Goal: Register for event/course

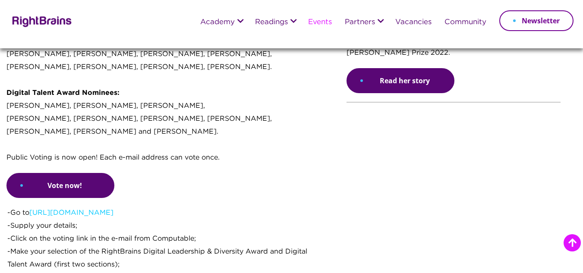
scroll to position [777, 0]
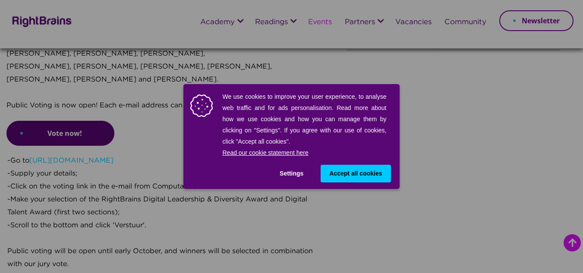
click at [336, 177] on span "Accept all cookies" at bounding box center [355, 173] width 53 height 9
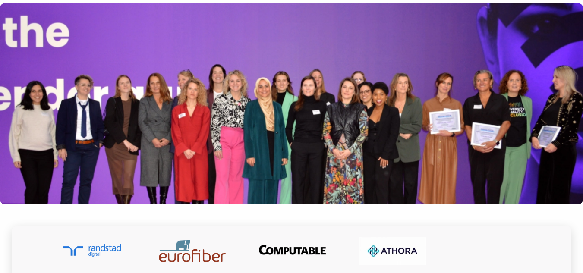
scroll to position [28, 0]
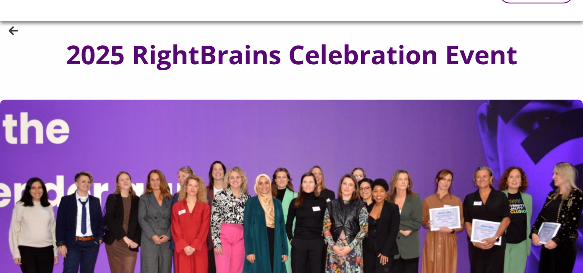
click at [13, 32] on icon at bounding box center [13, 30] width 9 height 10
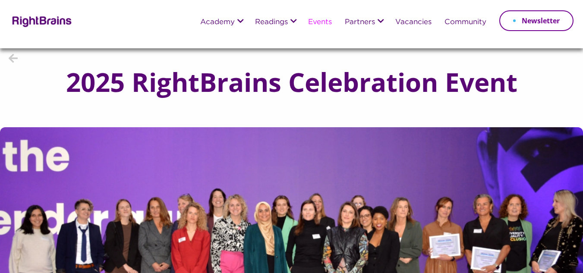
scroll to position [28, 0]
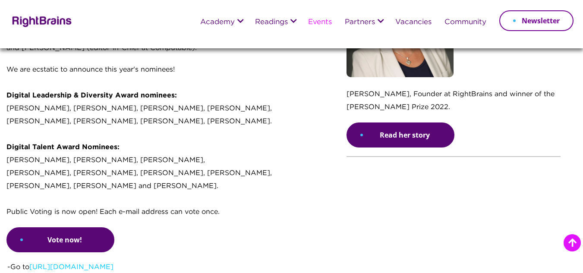
scroll to position [691, 0]
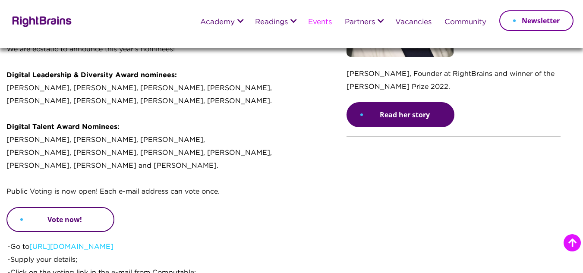
click at [59, 207] on link "Vote now!" at bounding box center [60, 219] width 108 height 25
